Goal: Information Seeking & Learning: Learn about a topic

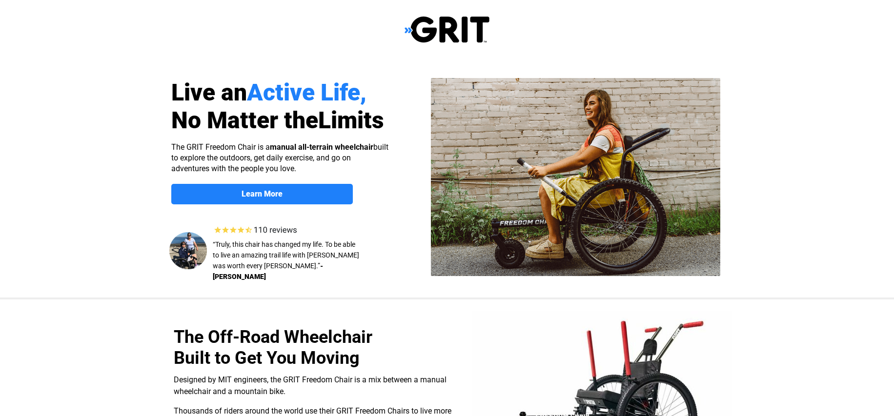
select select "US"
click at [439, 37] on img at bounding box center [446, 30] width 85 height 28
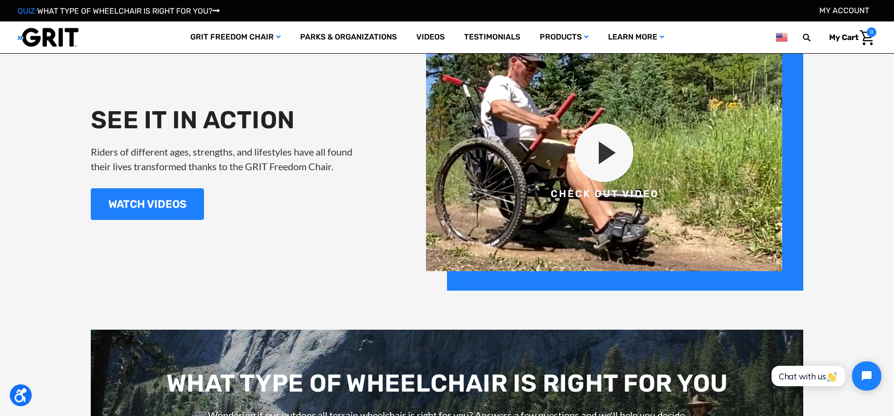
scroll to position [1220, 0]
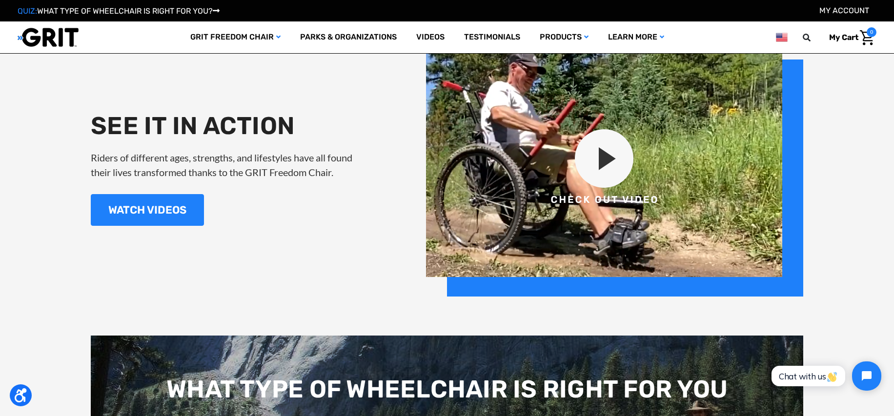
click at [601, 155] on img at bounding box center [614, 168] width 377 height 257
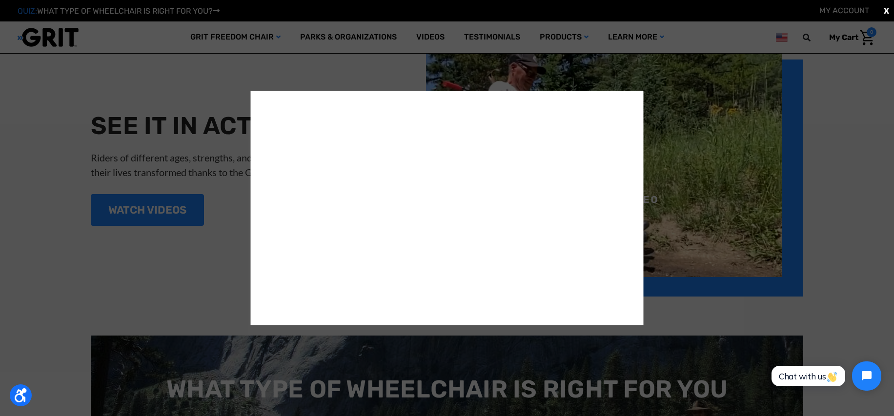
click at [841, 285] on div "X" at bounding box center [447, 208] width 894 height 416
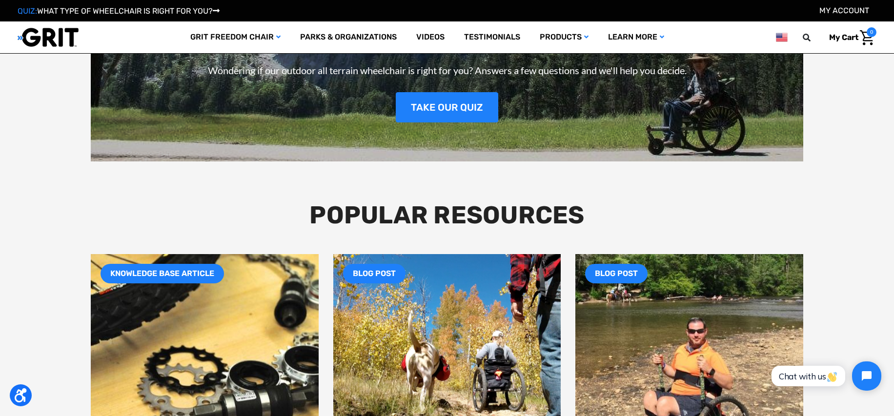
scroll to position [1561, 0]
